Goal: Transaction & Acquisition: Obtain resource

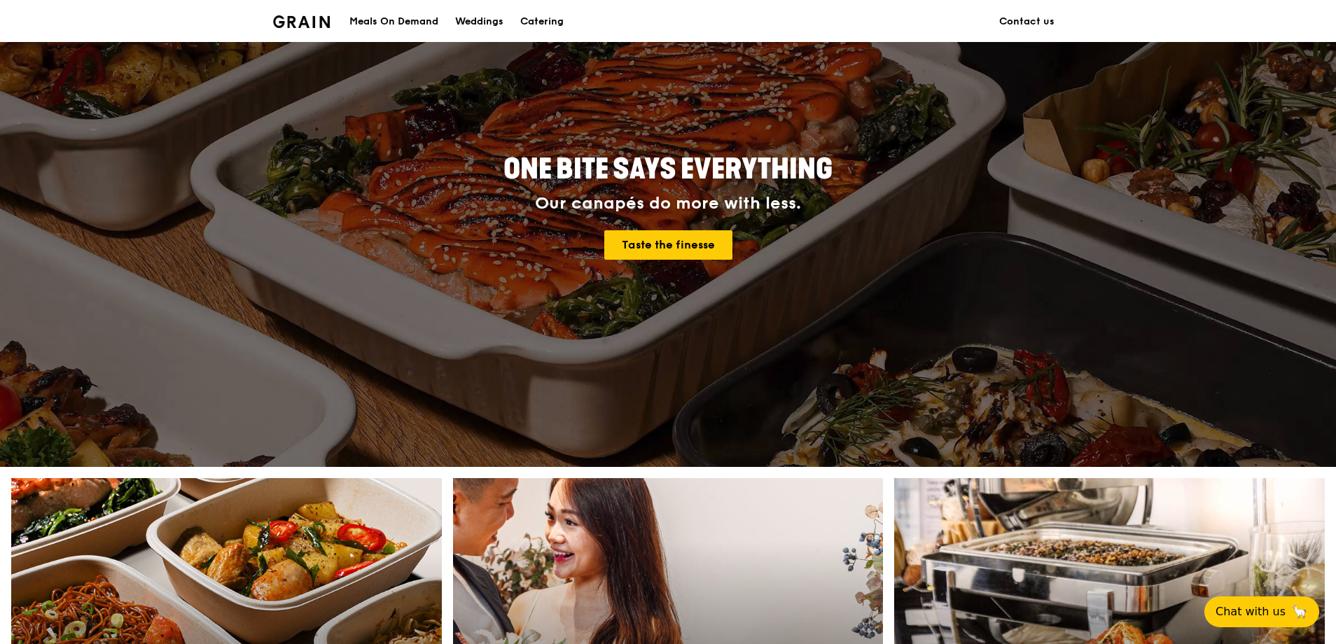
scroll to position [350, 0]
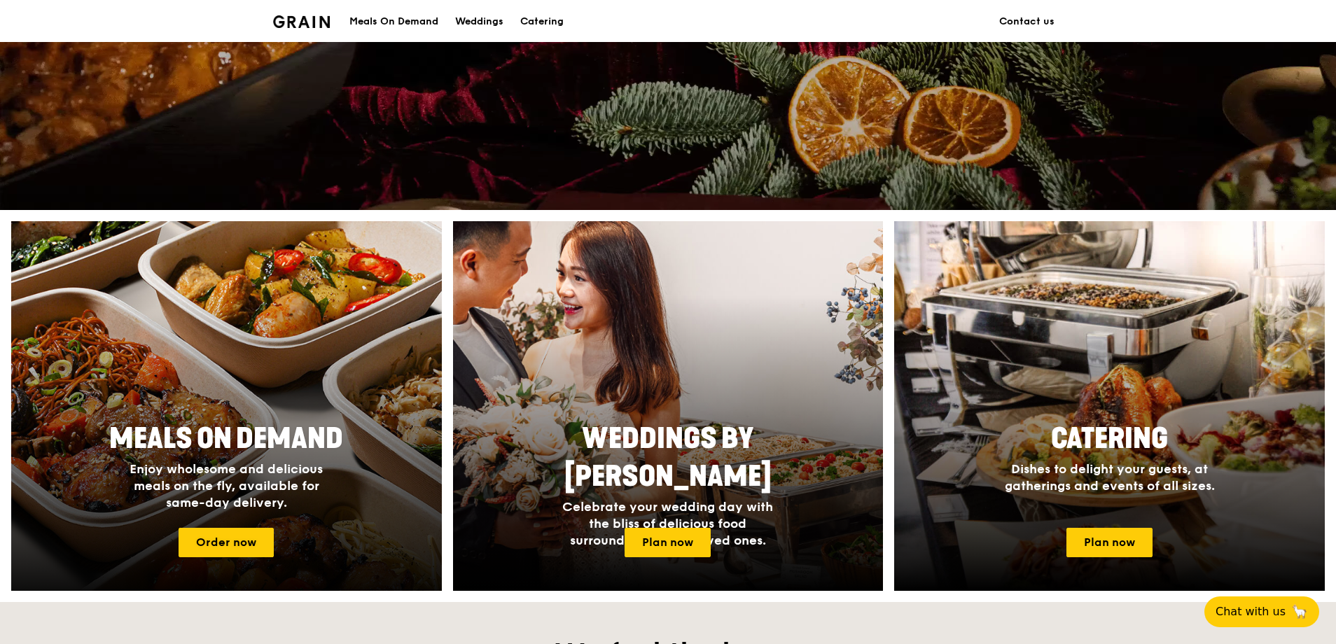
click at [229, 433] on span "Meals On Demand" at bounding box center [226, 439] width 234 height 34
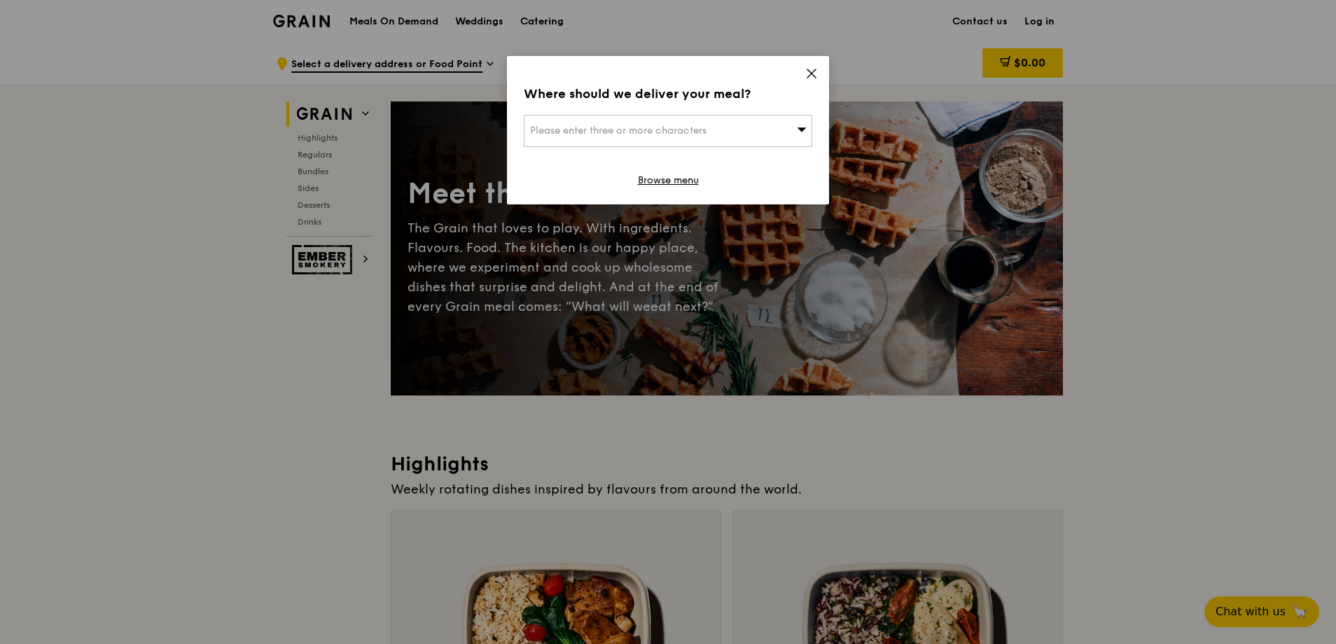
click at [811, 78] on icon at bounding box center [811, 73] width 13 height 13
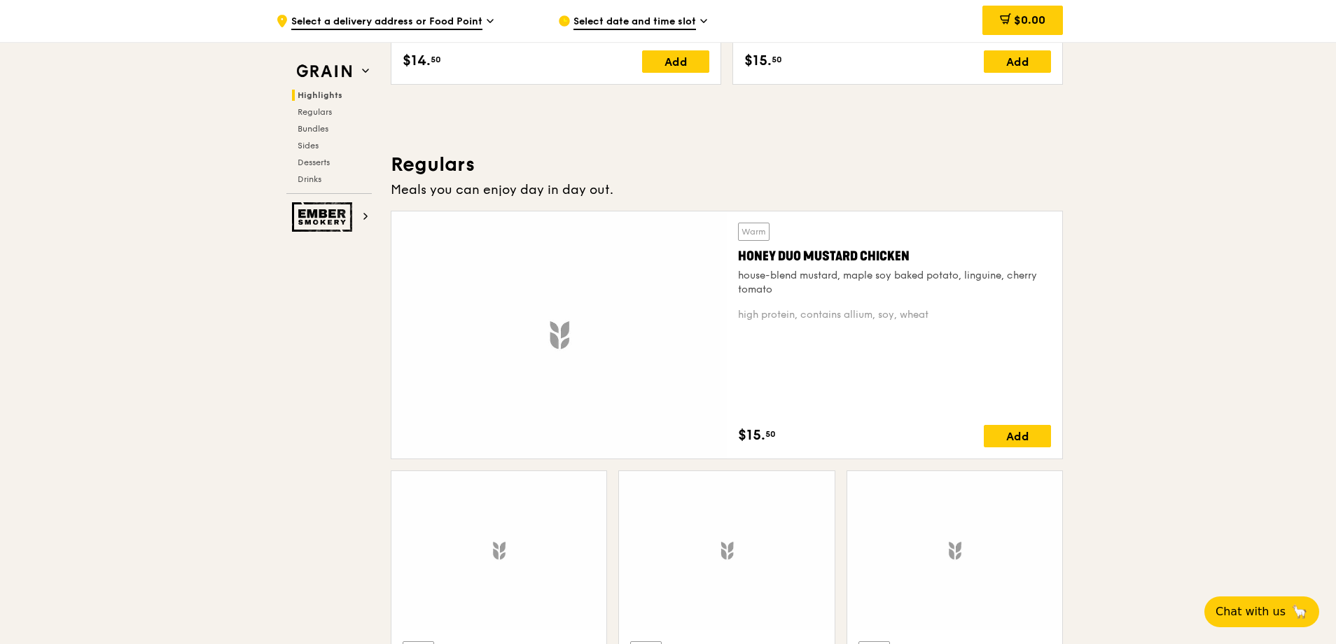
scroll to position [840, 0]
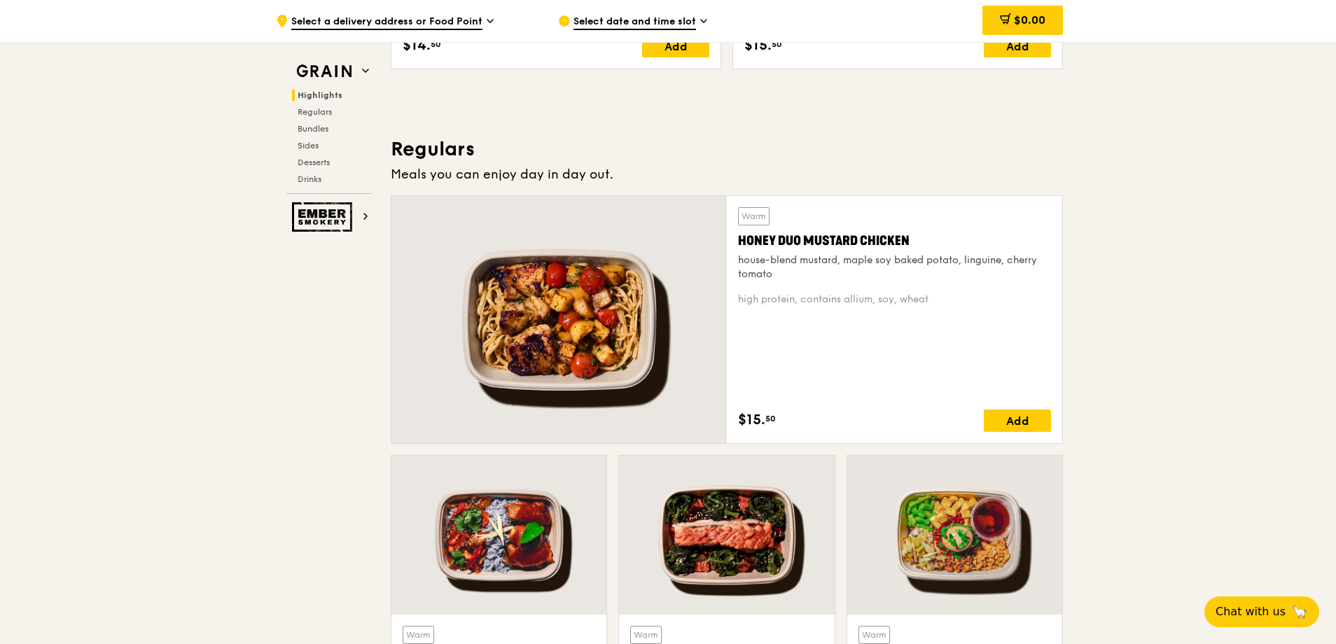
click at [494, 356] on div at bounding box center [558, 319] width 335 height 247
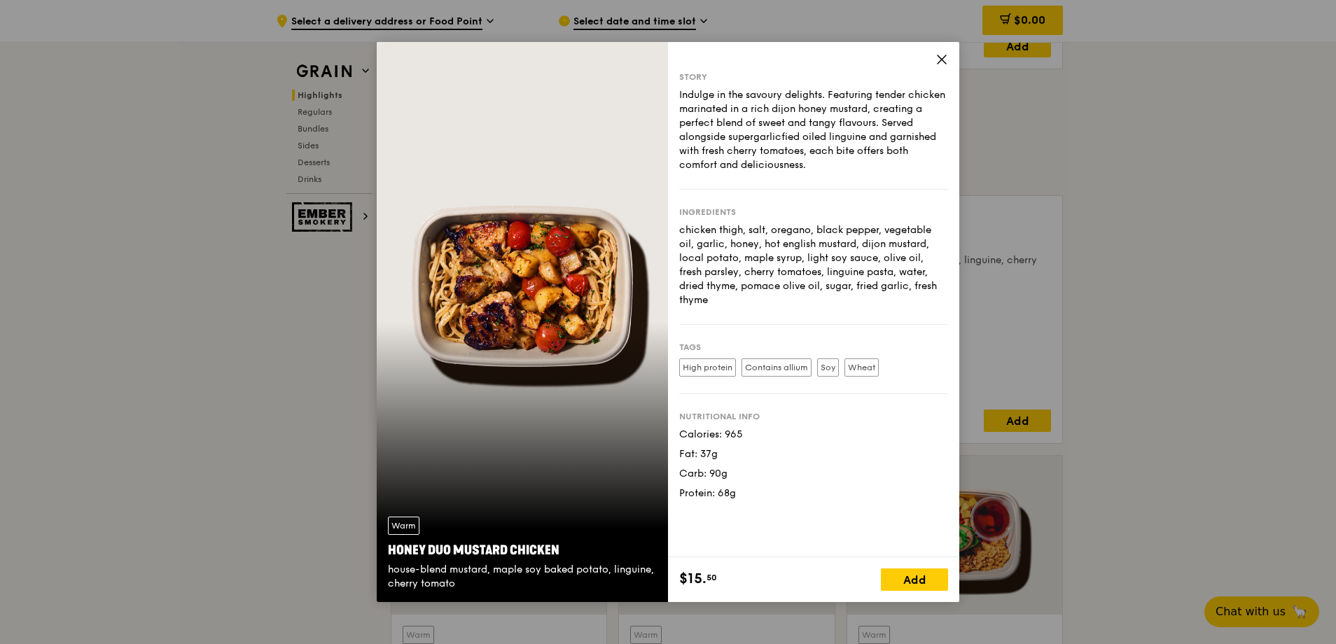
drag, startPoint x: 512, startPoint y: 372, endPoint x: 764, endPoint y: 449, distance: 263.5
click at [764, 449] on div "Calories: 965 Fat: 37g Carb: 90g Protein: 68g" at bounding box center [813, 464] width 269 height 73
click at [938, 63] on icon at bounding box center [941, 59] width 13 height 13
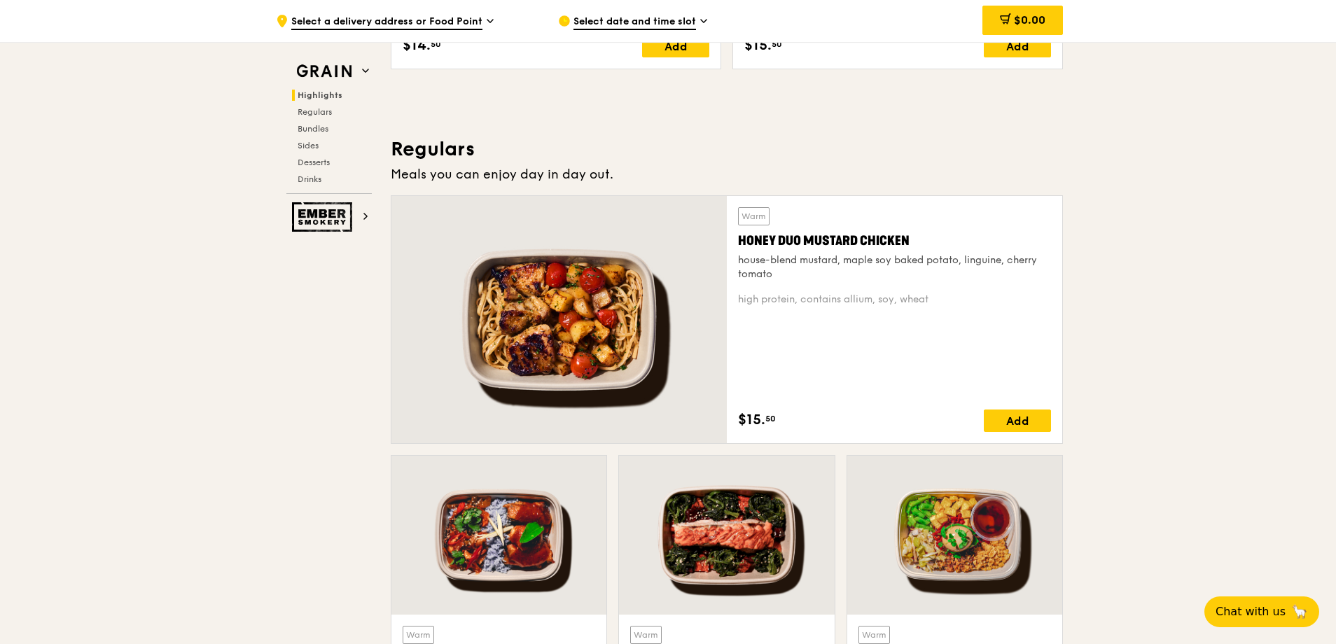
click at [753, 215] on div "Warm" at bounding box center [754, 216] width 32 height 18
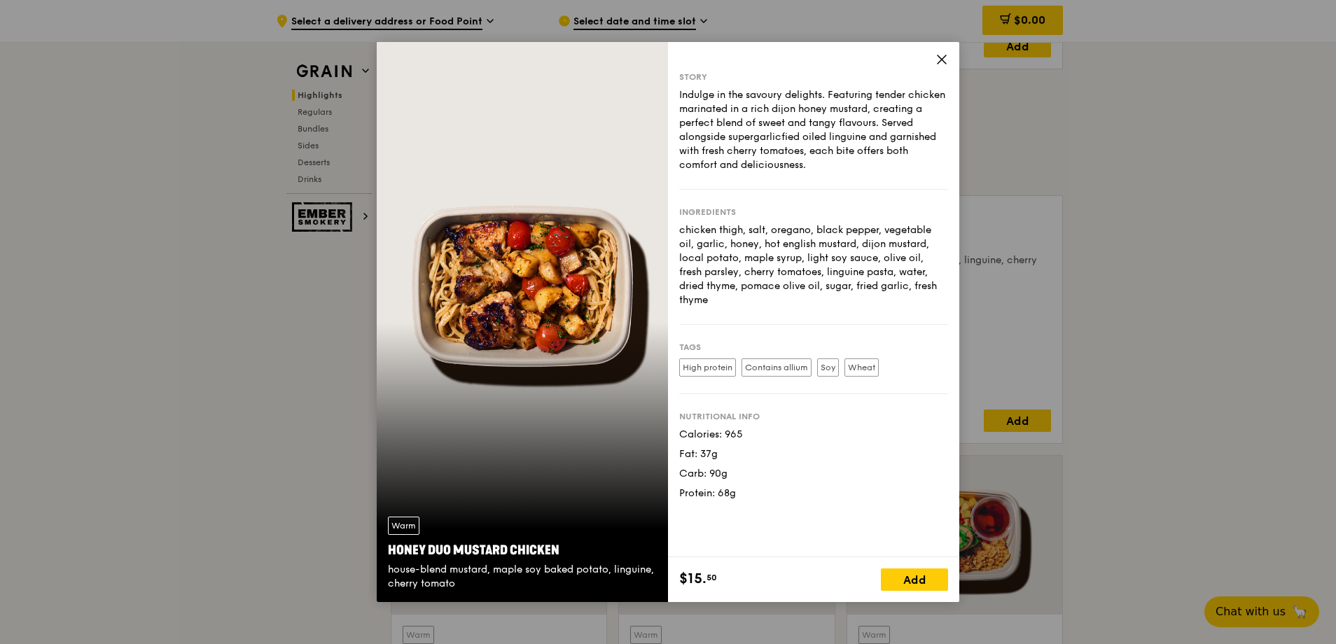
click at [949, 62] on div "Story Indulge in the savoury delights. Featuring tender chicken marinated in a …" at bounding box center [813, 299] width 291 height 515
click at [945, 52] on div "Story Indulge in the savoury delights. Featuring tender chicken marinated in a …" at bounding box center [813, 322] width 291 height 560
click at [956, 50] on div "Story Indulge in the savoury delights. Featuring tender chicken marinated in a …" at bounding box center [813, 299] width 291 height 515
click at [947, 61] on icon at bounding box center [941, 59] width 13 height 13
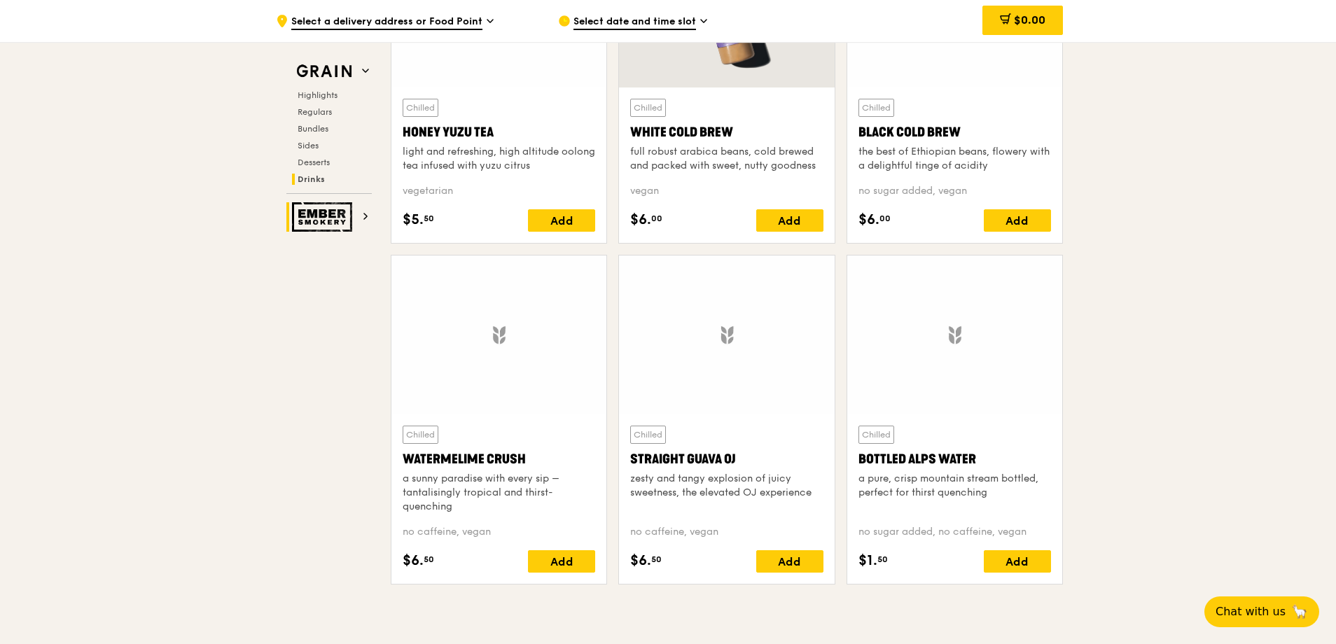
scroll to position [5265, 0]
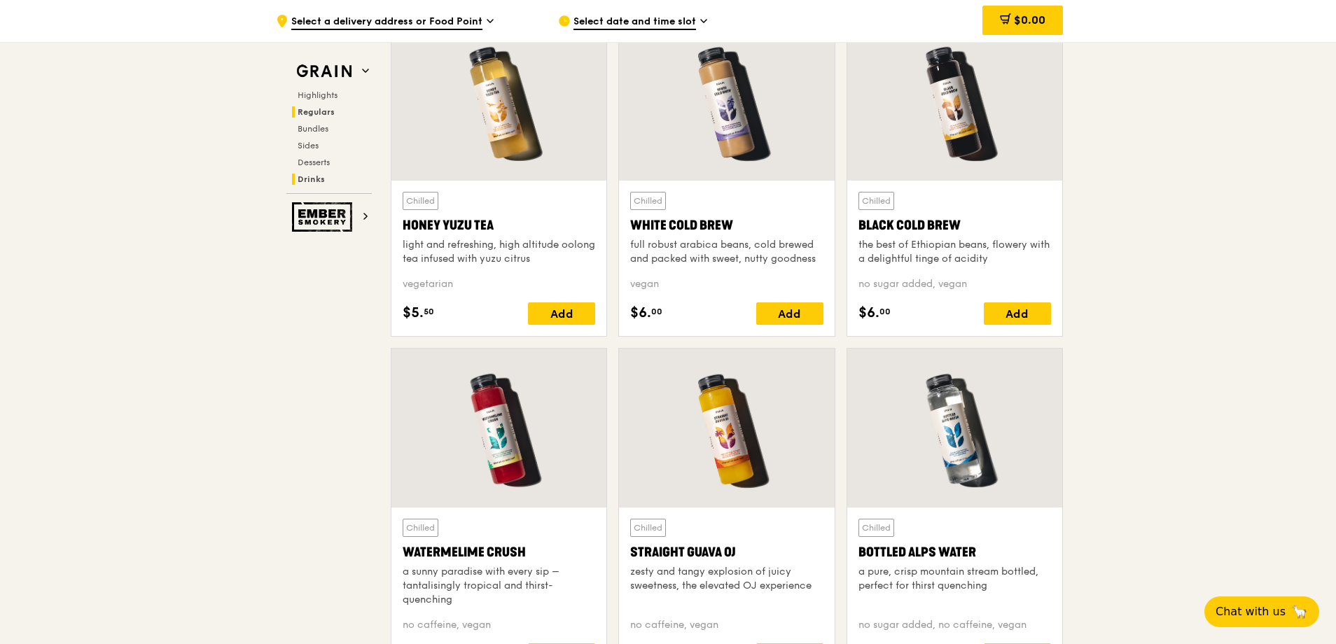
click at [316, 108] on span "Regulars" at bounding box center [316, 112] width 37 height 10
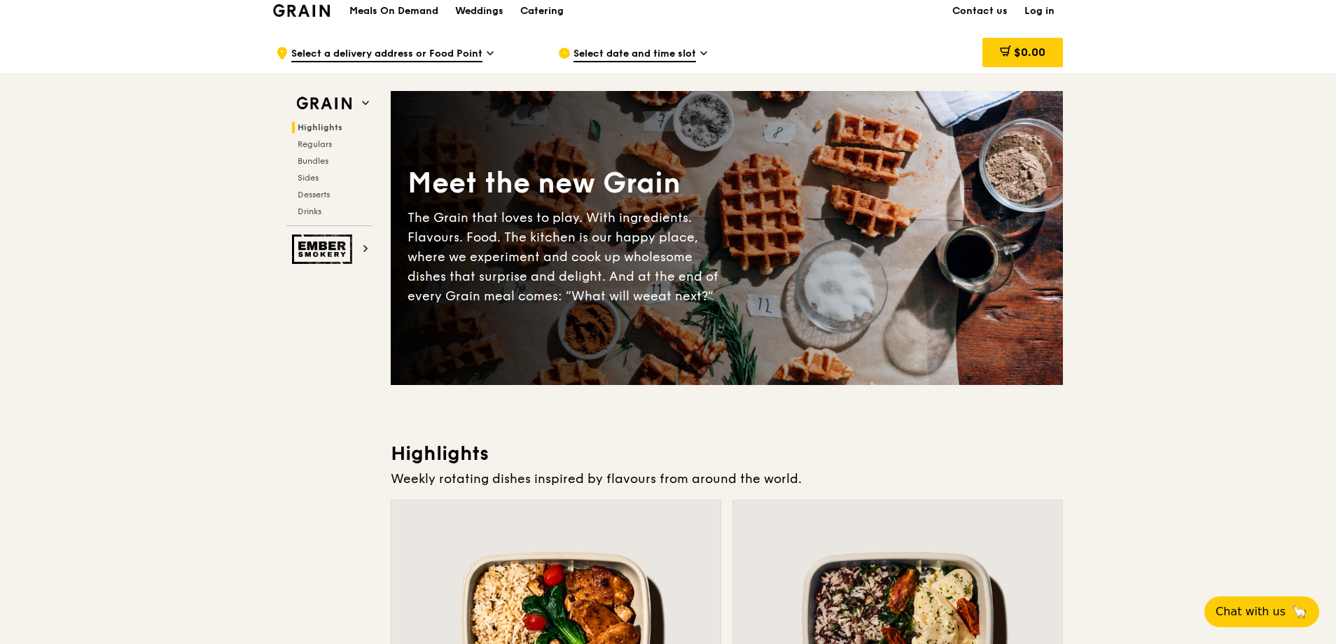
scroll to position [0, 0]
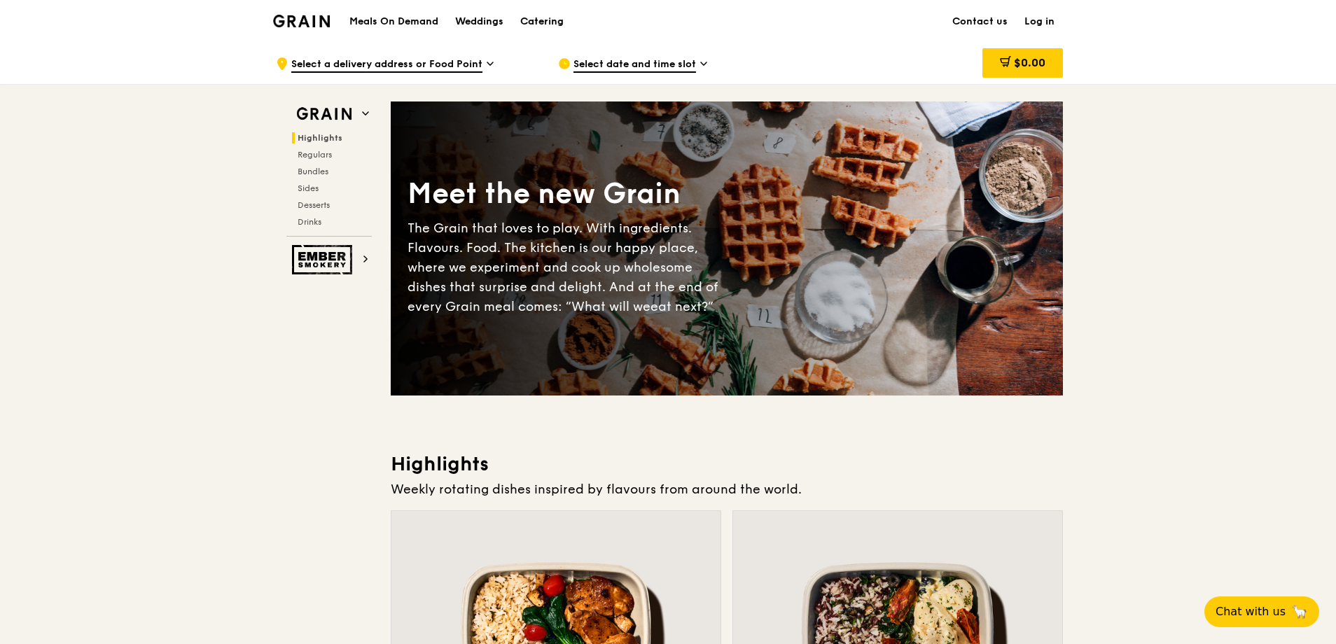
click at [547, 22] on div "Catering" at bounding box center [541, 22] width 43 height 42
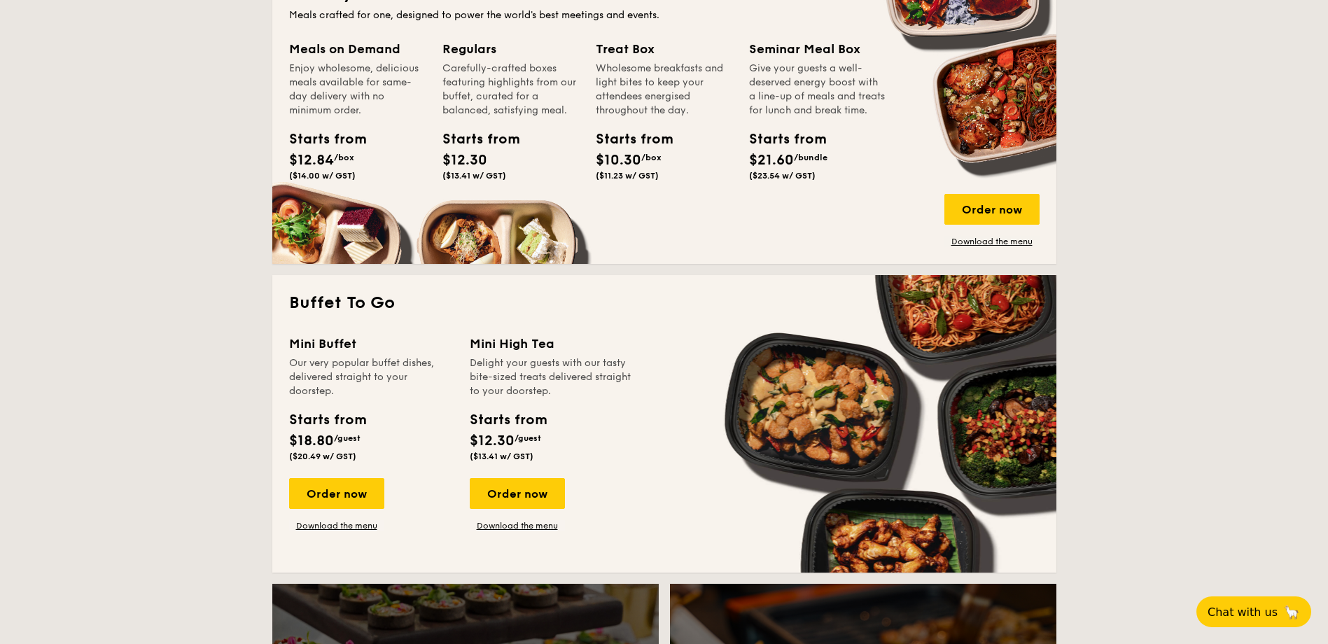
scroll to position [980, 0]
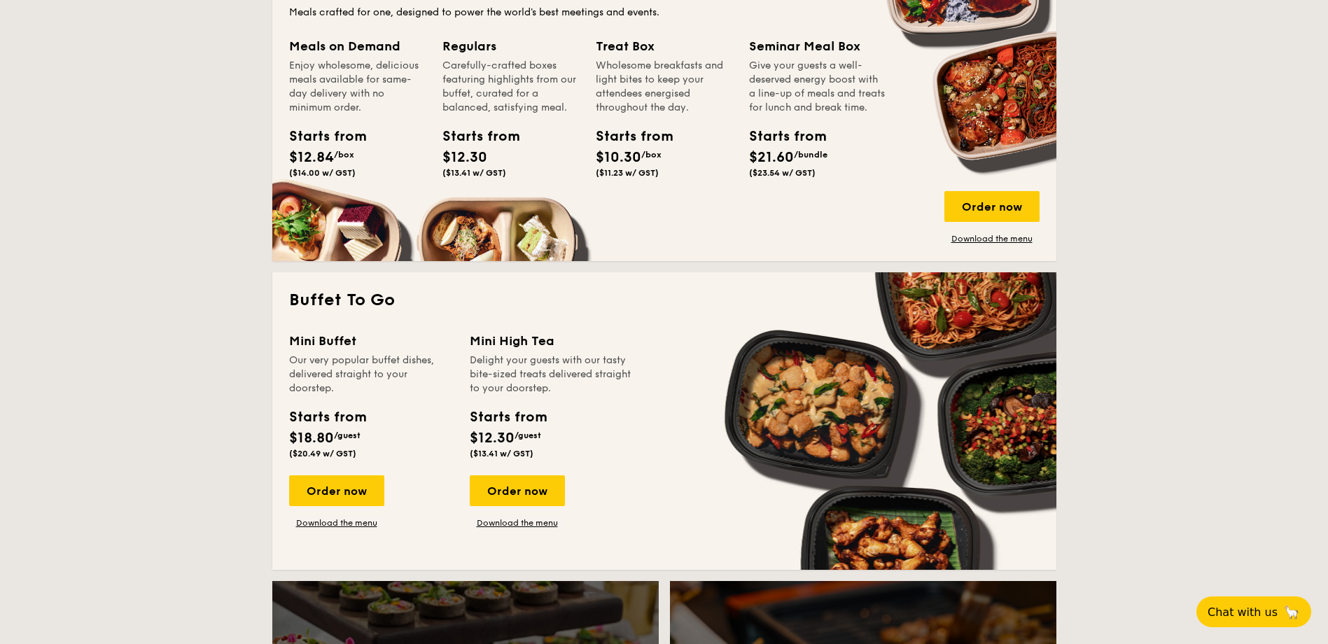
click at [339, 194] on div "Meals on Demand Enjoy wholesome, delicious meals available for same-day deliver…" at bounding box center [365, 126] width 153 height 181
click at [986, 238] on link "Download the menu" at bounding box center [991, 238] width 95 height 11
